Goal: Transaction & Acquisition: Download file/media

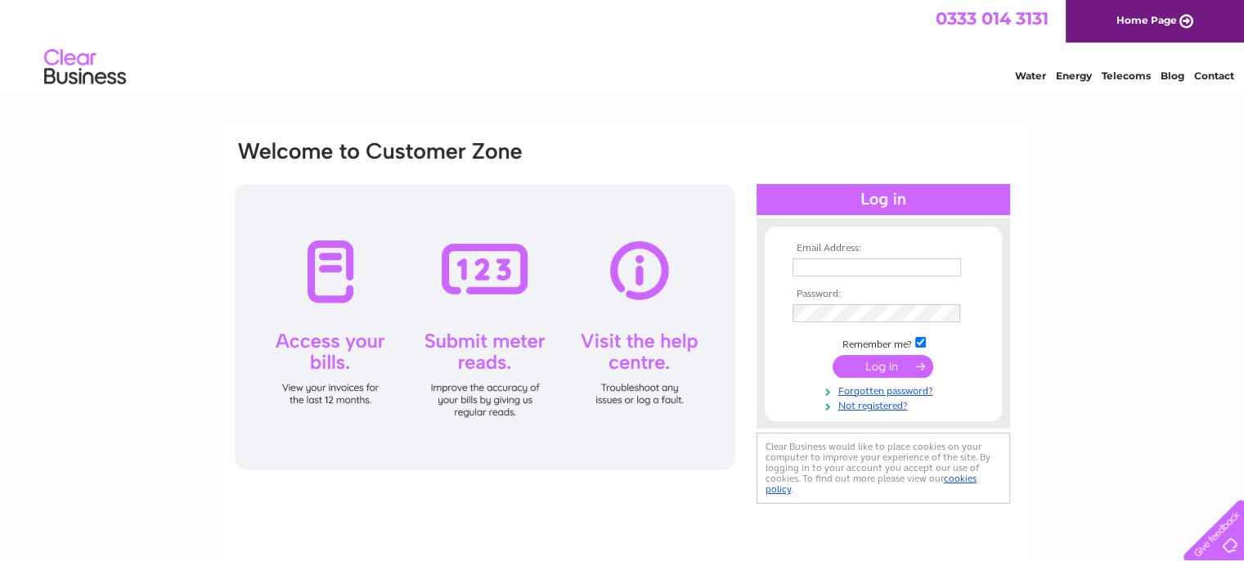
type input "j.gouldsborough@sky.com"
click at [893, 367] on input "submit" at bounding box center [883, 366] width 101 height 23
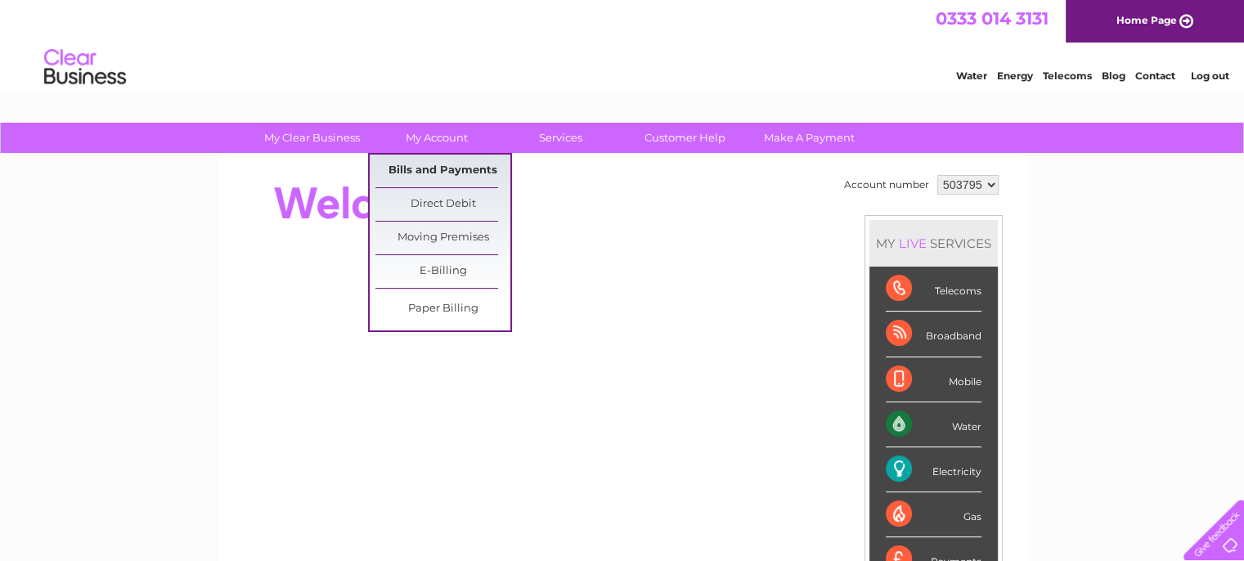
click at [439, 164] on link "Bills and Payments" at bounding box center [442, 171] width 135 height 33
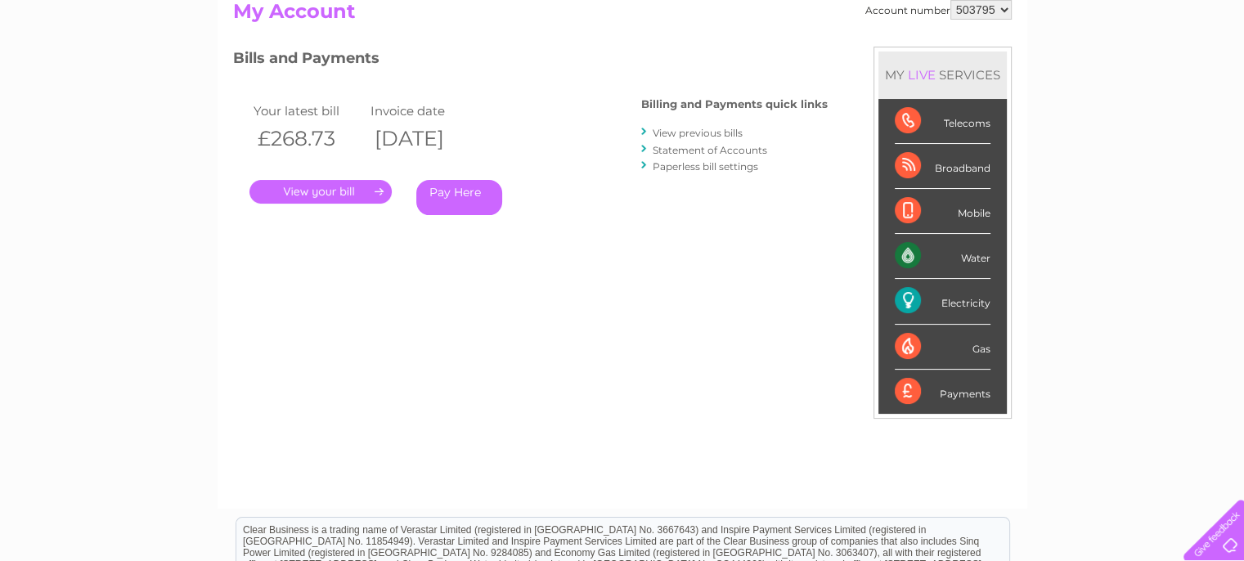
scroll to position [164, 0]
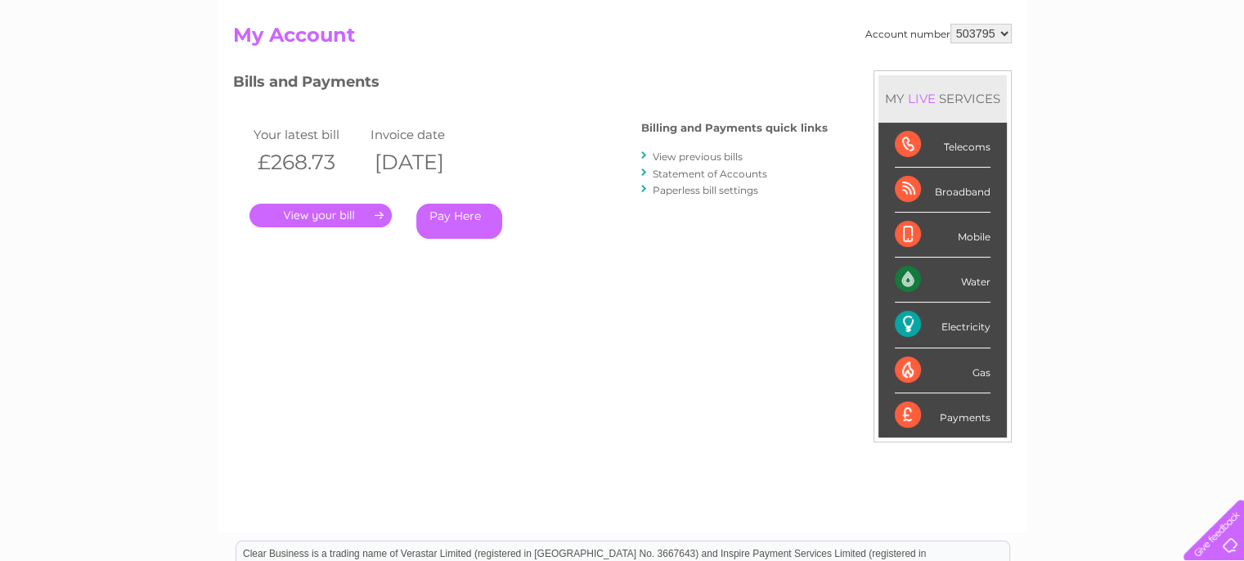
click at [369, 223] on link "." at bounding box center [321, 216] width 142 height 24
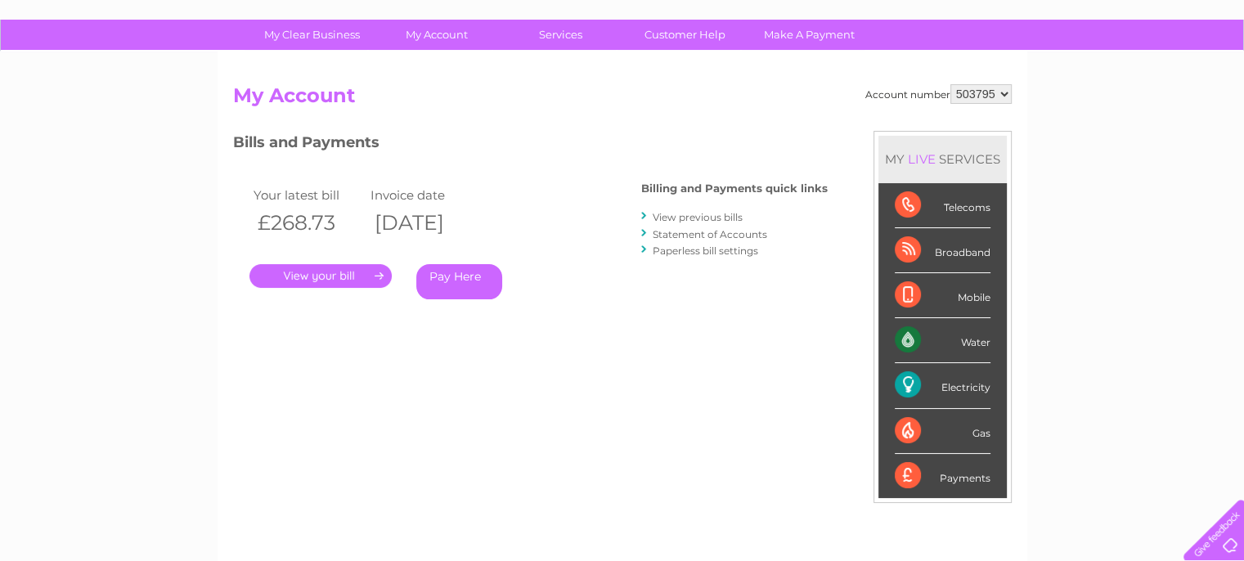
scroll to position [82, 0]
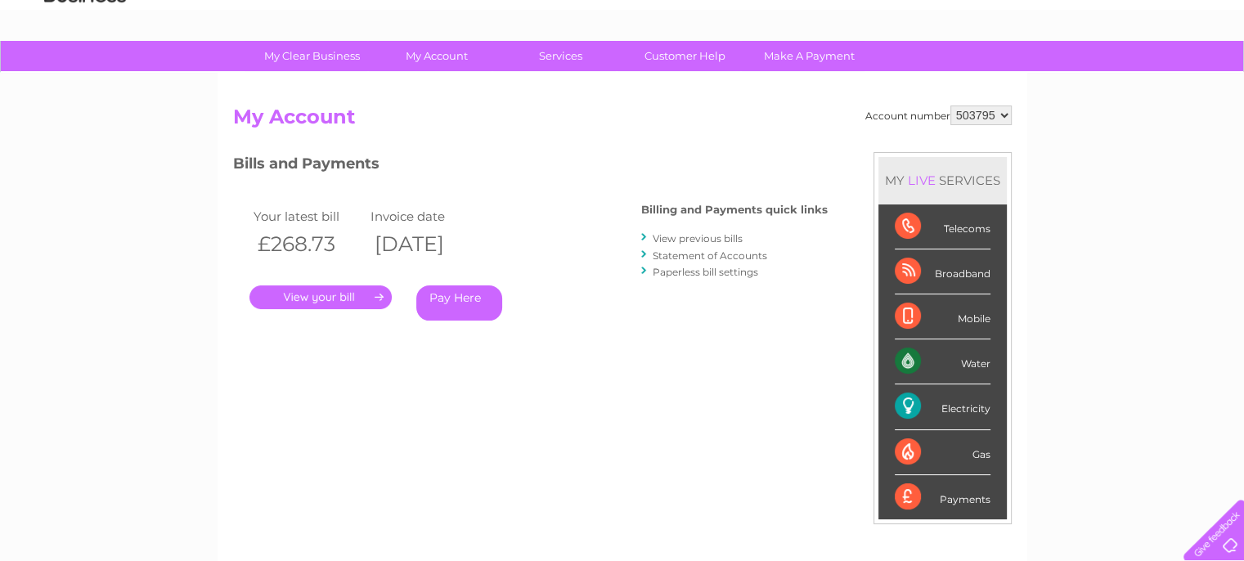
click at [706, 239] on link "View previous bills" at bounding box center [698, 238] width 90 height 12
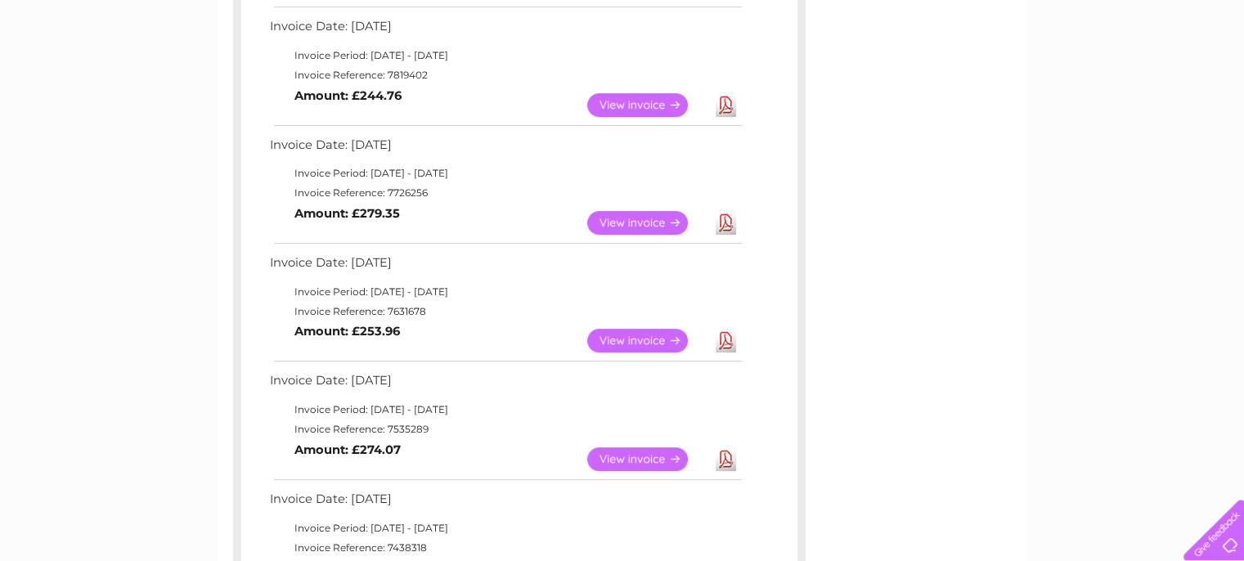
scroll to position [491, 0]
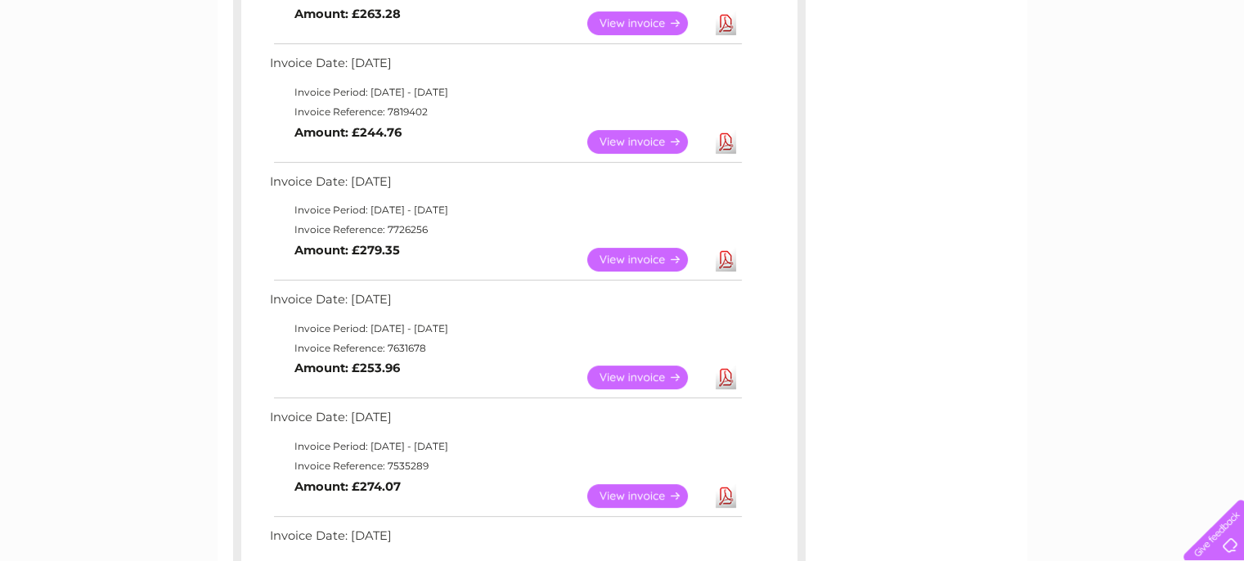
click at [648, 260] on link "View" at bounding box center [647, 260] width 120 height 24
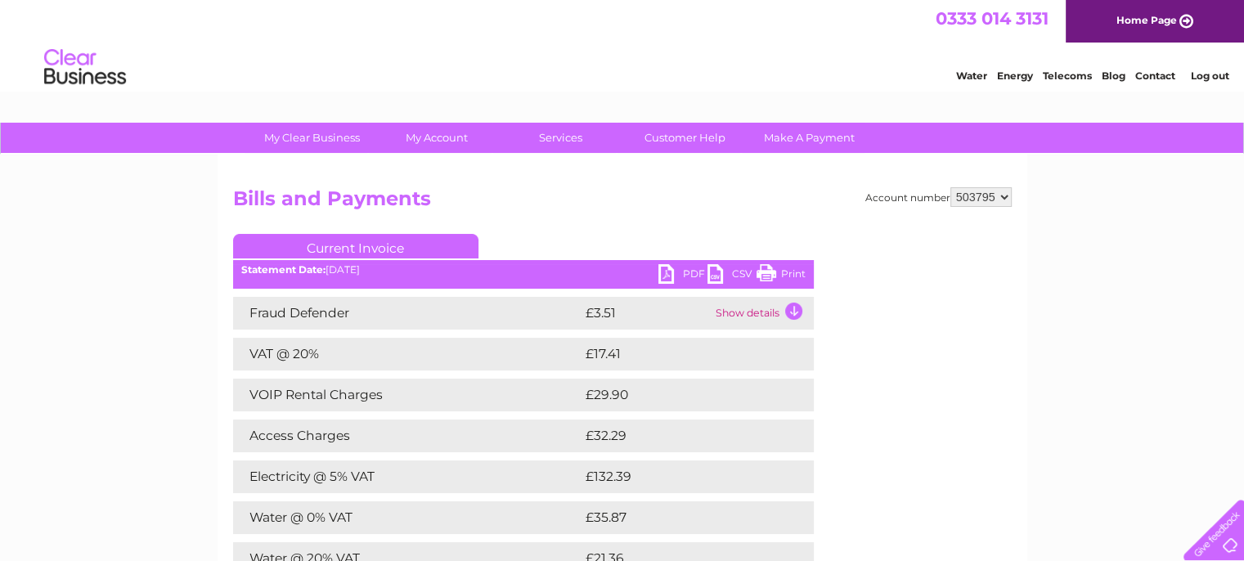
drag, startPoint x: 788, startPoint y: 274, endPoint x: 828, endPoint y: 424, distance: 155.0
click at [788, 275] on link "Print" at bounding box center [781, 276] width 49 height 24
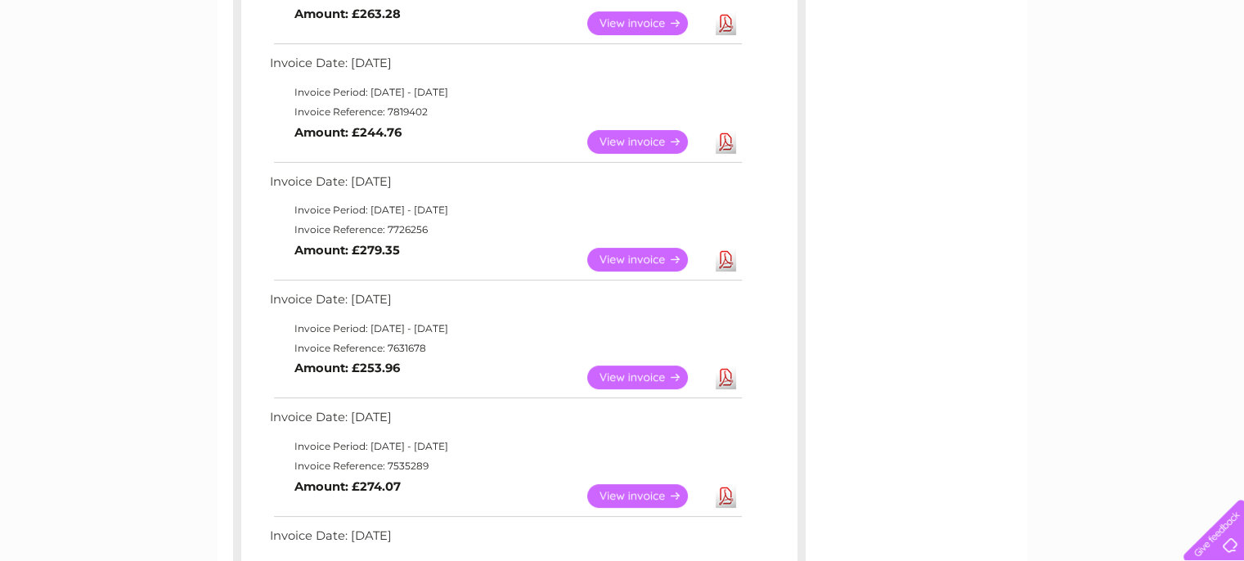
click at [664, 137] on link "View" at bounding box center [647, 142] width 120 height 24
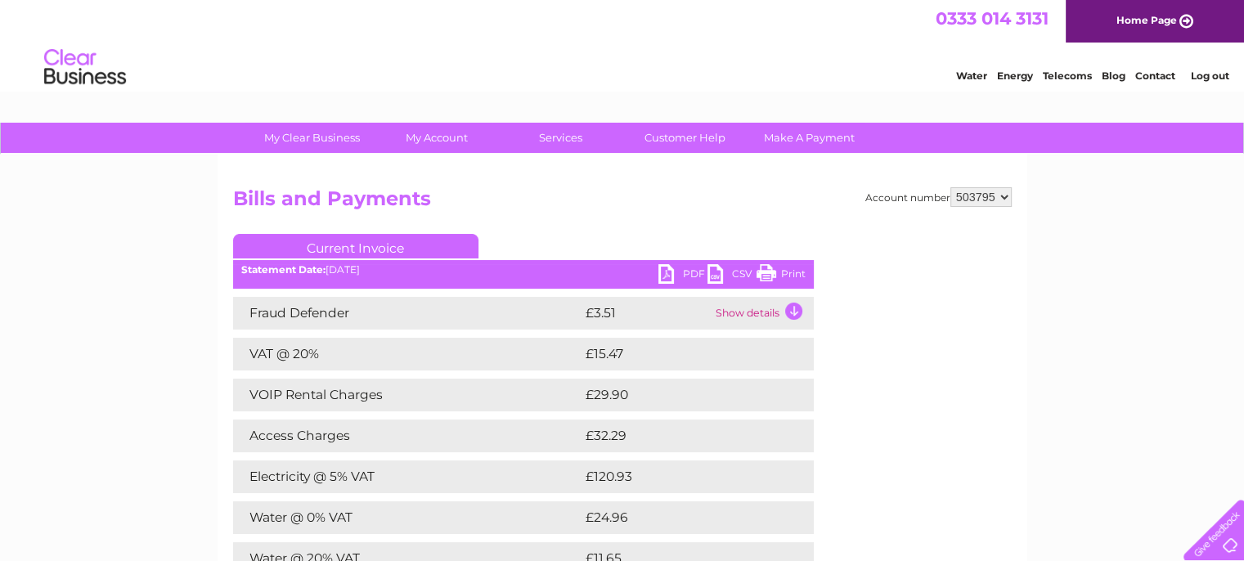
click at [778, 277] on link "Print" at bounding box center [781, 276] width 49 height 24
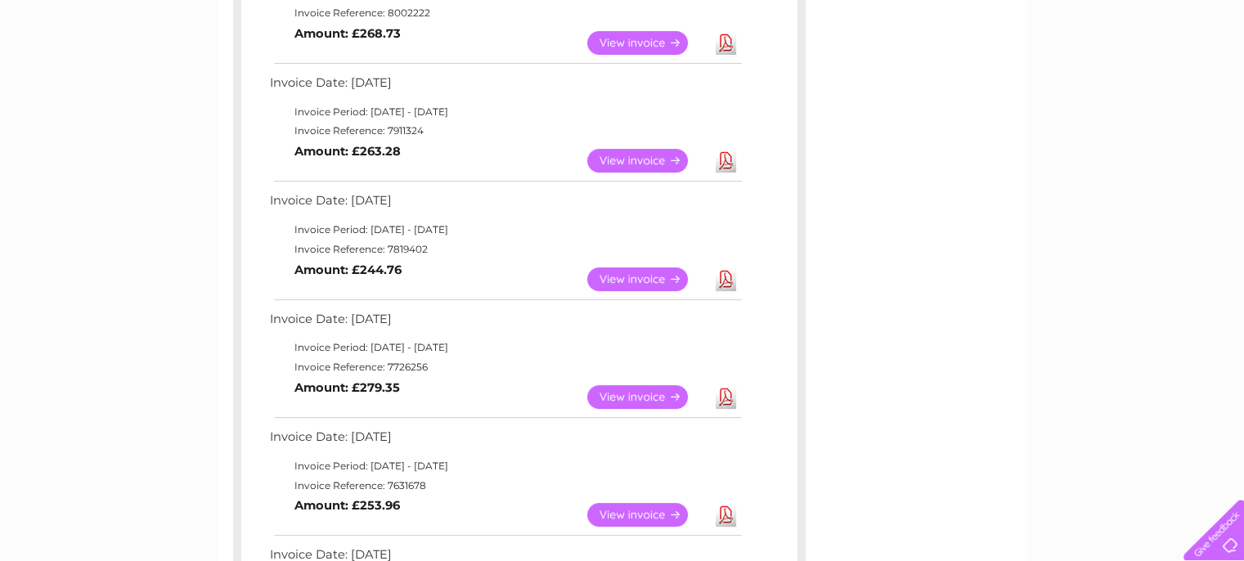
scroll to position [327, 0]
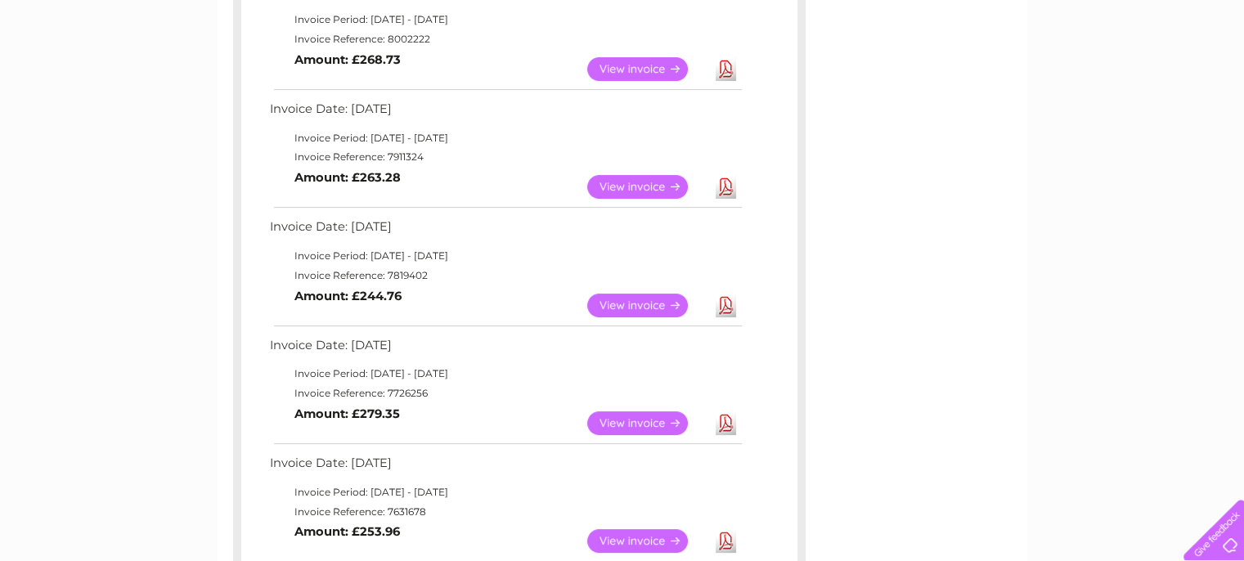
click at [638, 187] on link "View" at bounding box center [647, 187] width 120 height 24
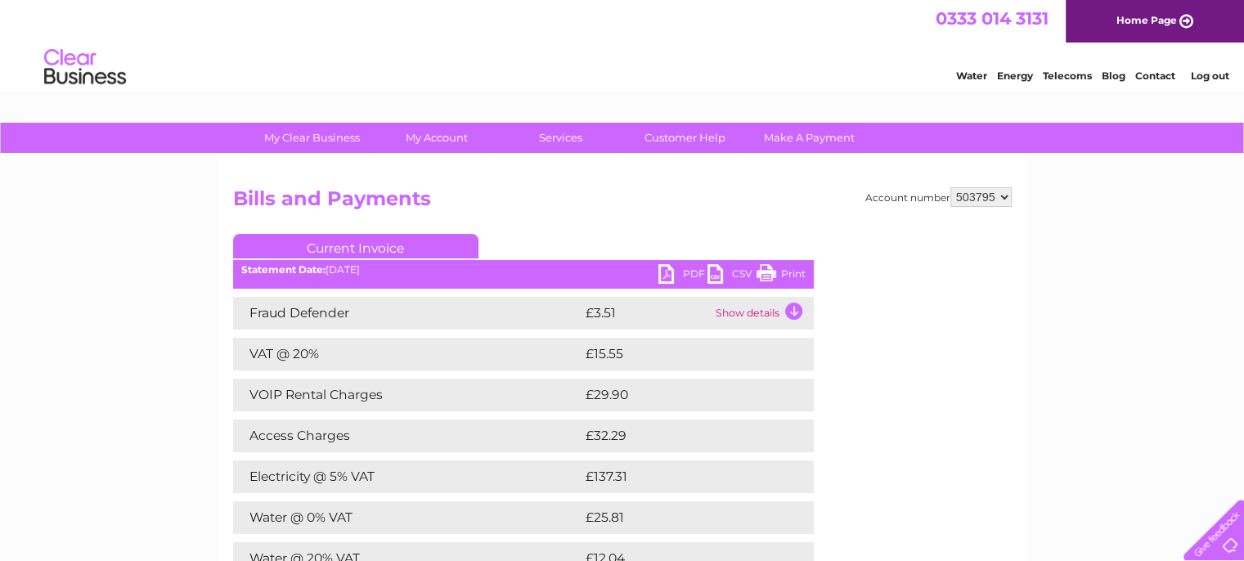
click at [784, 270] on link "Print" at bounding box center [781, 276] width 49 height 24
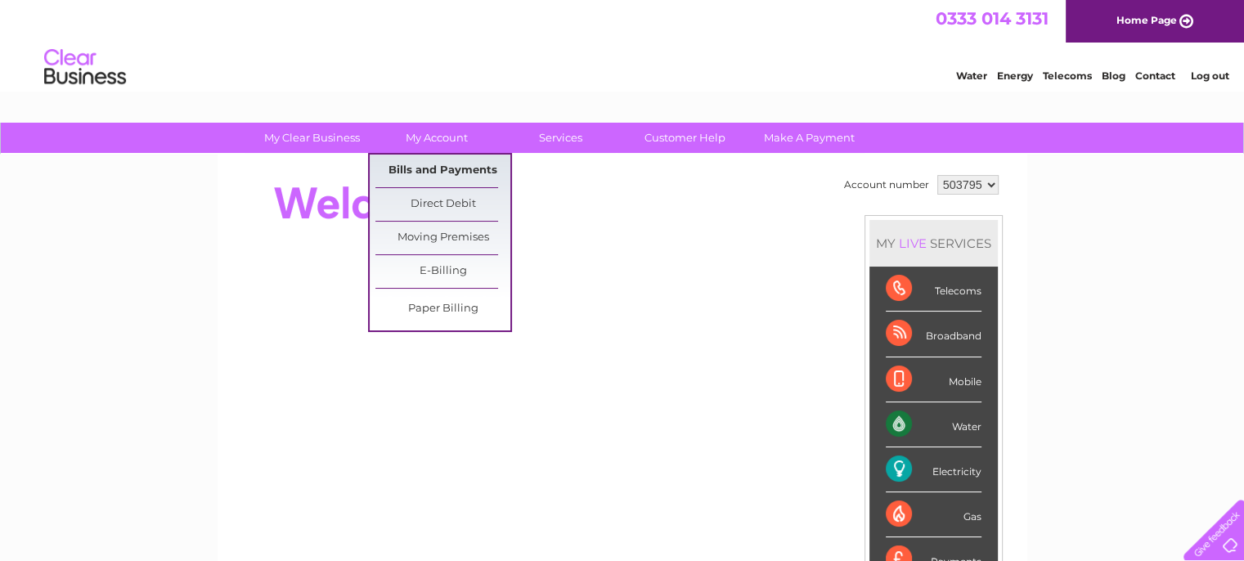
click at [442, 171] on link "Bills and Payments" at bounding box center [442, 171] width 135 height 33
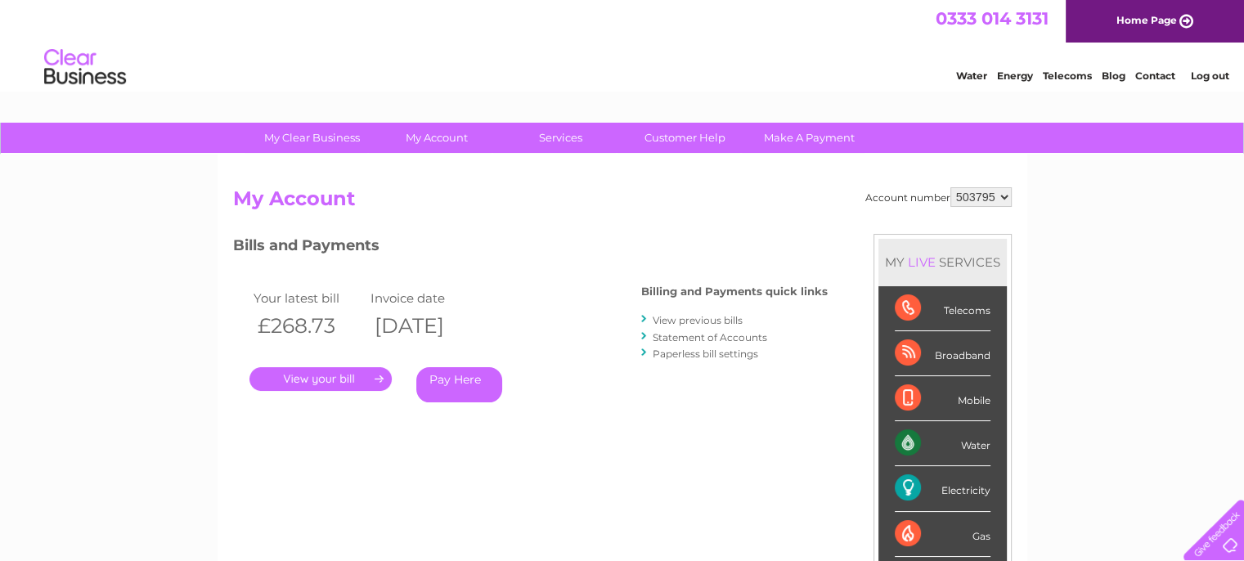
click at [677, 316] on link "View previous bills" at bounding box center [698, 320] width 90 height 12
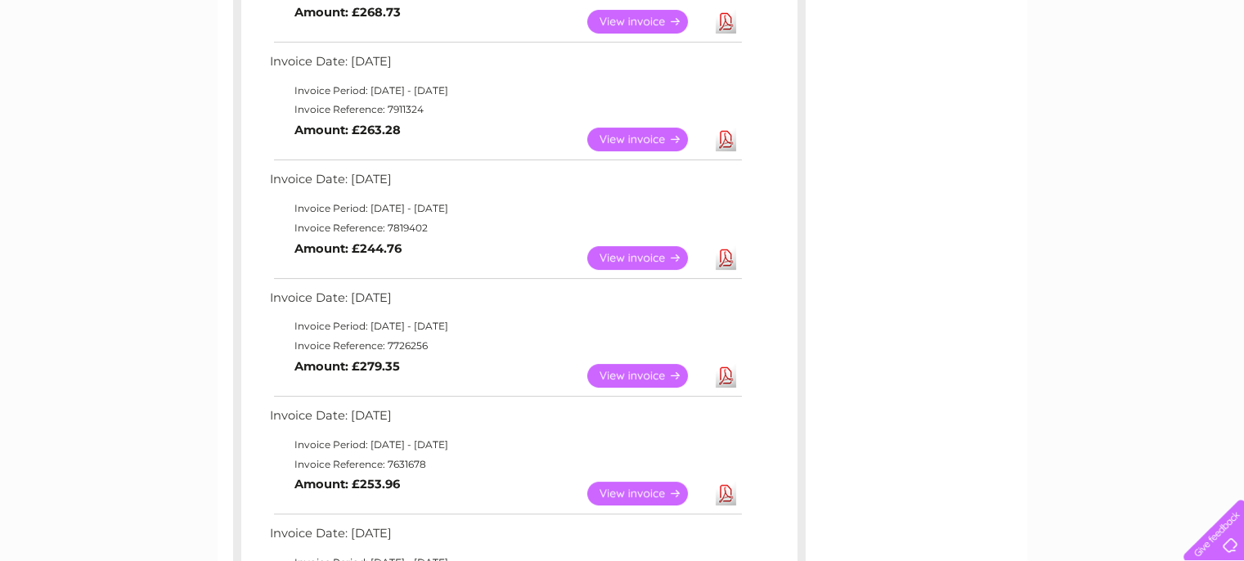
scroll to position [409, 0]
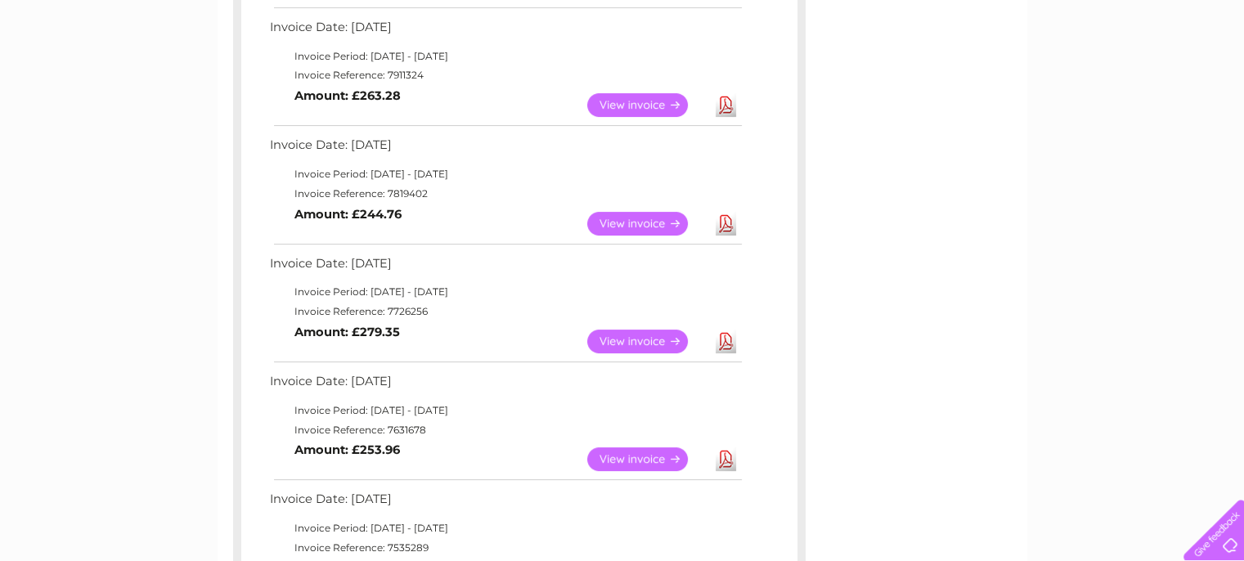
click at [675, 341] on link "View" at bounding box center [647, 342] width 120 height 24
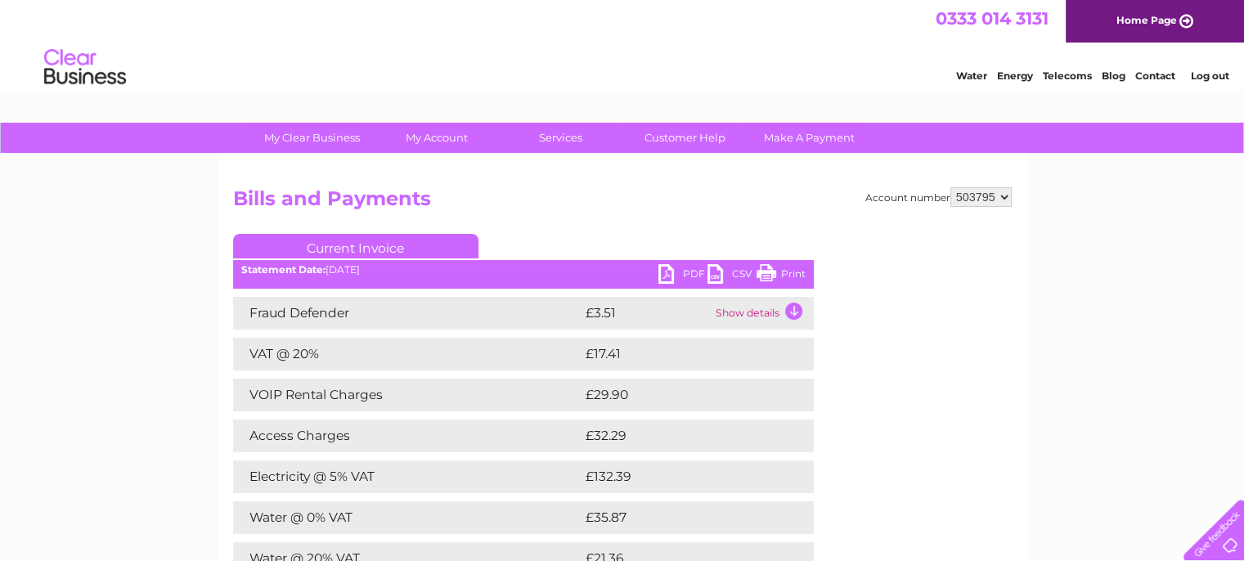
click at [688, 272] on link "PDF" at bounding box center [683, 276] width 49 height 24
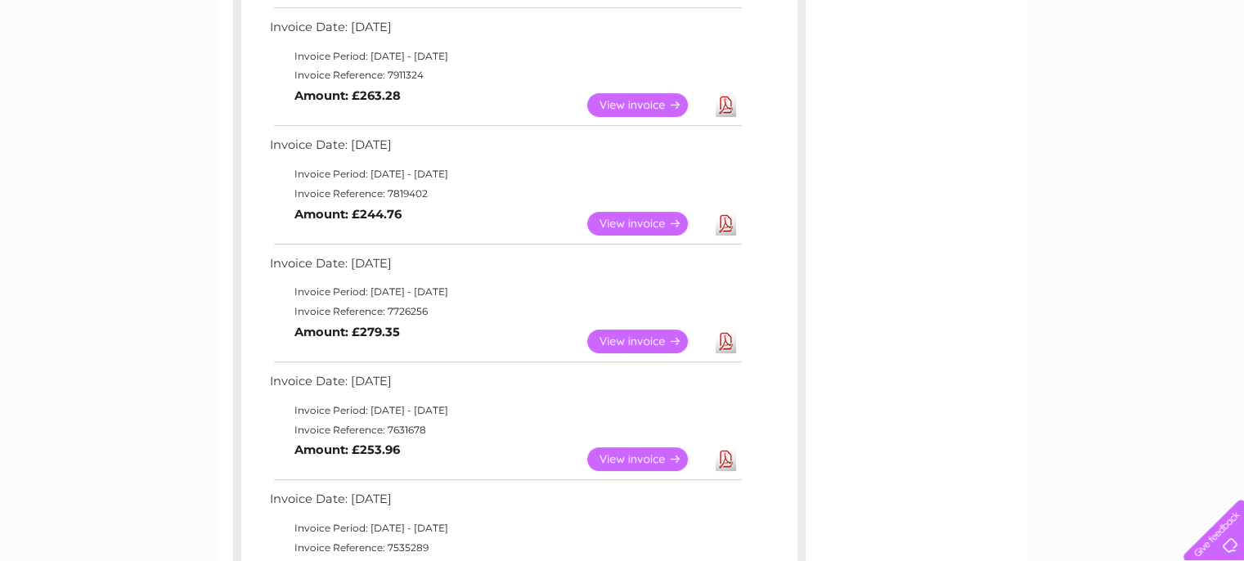
click at [728, 222] on link "Download" at bounding box center [726, 224] width 20 height 24
click at [722, 106] on link "Download" at bounding box center [726, 105] width 20 height 24
